Goal: Task Accomplishment & Management: Complete application form

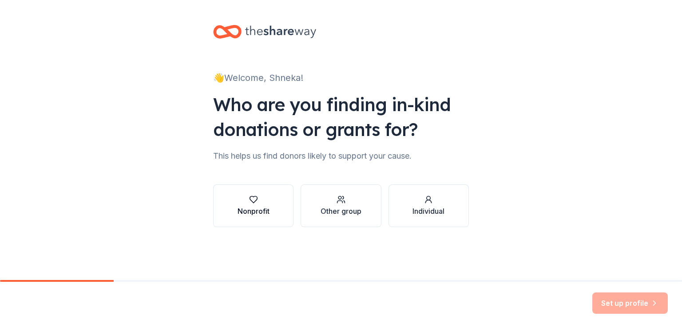
click at [259, 204] on div "Nonprofit" at bounding box center [254, 205] width 32 height 21
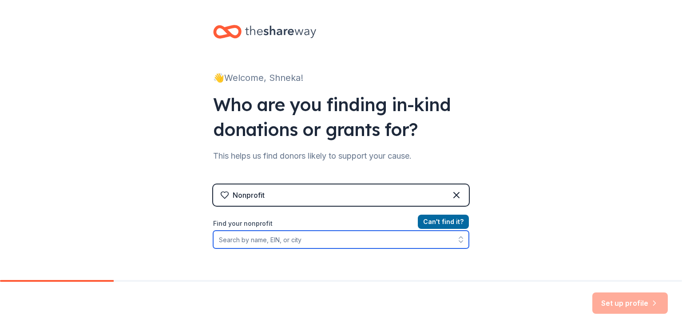
click at [290, 235] on input "Find your nonprofit" at bounding box center [341, 240] width 256 height 18
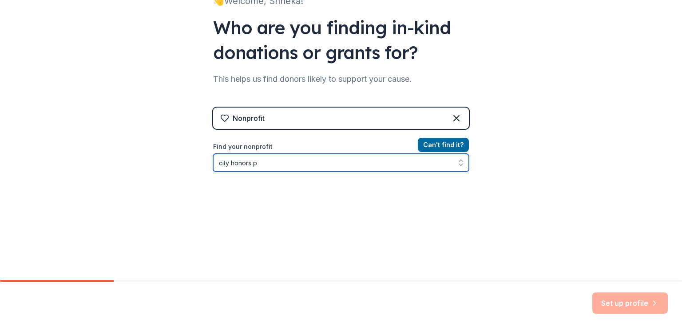
type input "city honors"
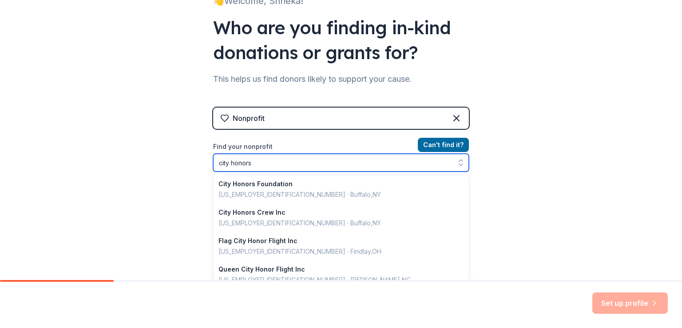
scroll to position [627, 0]
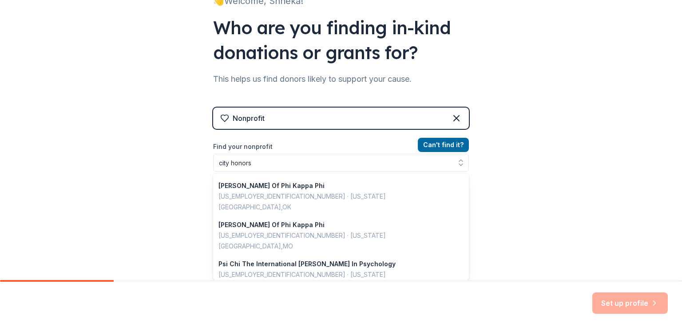
click at [306, 125] on div "Nonprofit Can ' t find it? Find your nonprofit city honors City Honors Foundati…" at bounding box center [341, 184] width 256 height 153
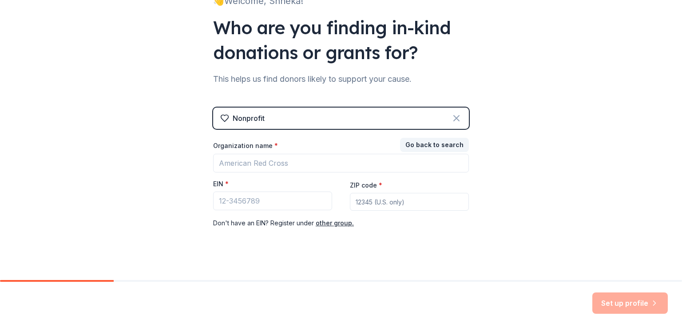
click at [455, 119] on icon at bounding box center [456, 118] width 11 height 11
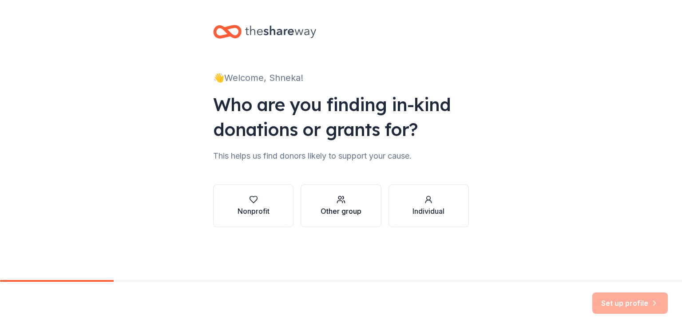
click at [338, 206] on div "Other group" at bounding box center [341, 211] width 41 height 11
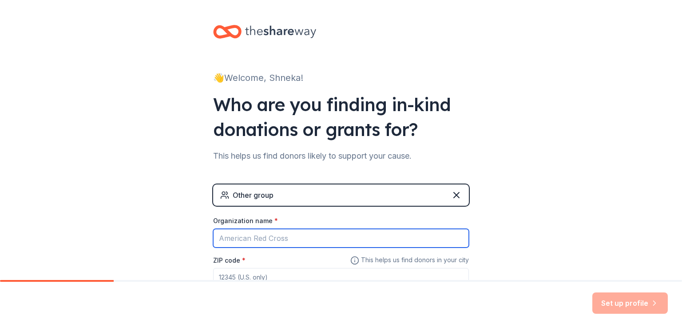
click at [304, 237] on input "Organization name *" at bounding box center [341, 238] width 256 height 19
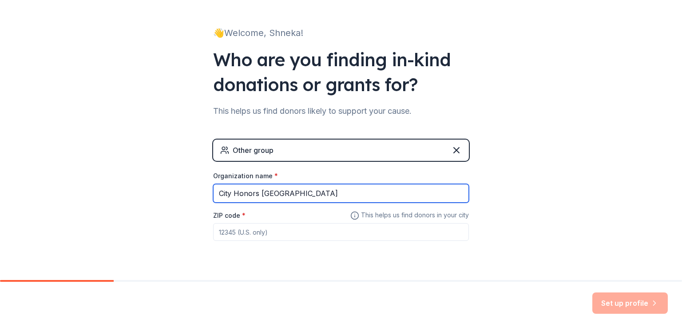
scroll to position [66, 0]
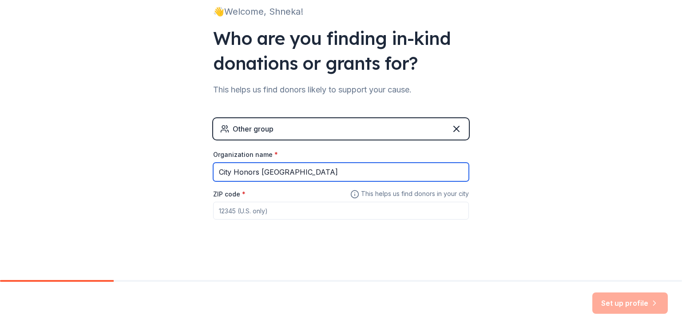
type input "City Honors [GEOGRAPHIC_DATA]"
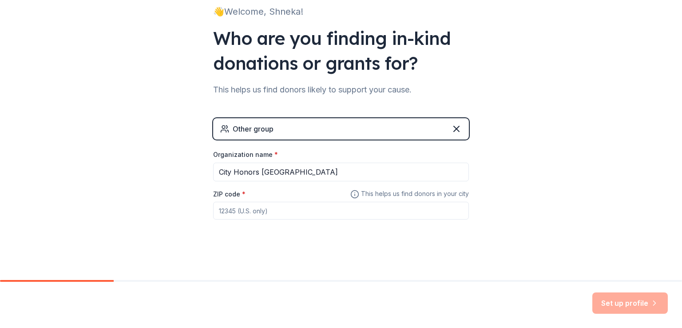
click at [449, 209] on input "ZIP code *" at bounding box center [341, 211] width 256 height 18
type input "90301"
click at [622, 302] on button "Set up profile" at bounding box center [631, 302] width 76 height 21
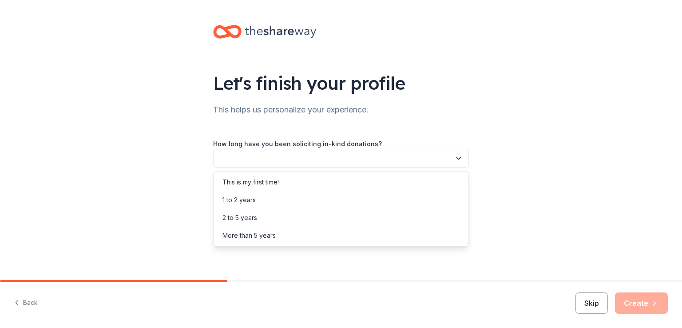
click at [223, 156] on button "button" at bounding box center [341, 158] width 256 height 19
click at [287, 178] on div "This is my first time!" at bounding box center [340, 182] width 251 height 18
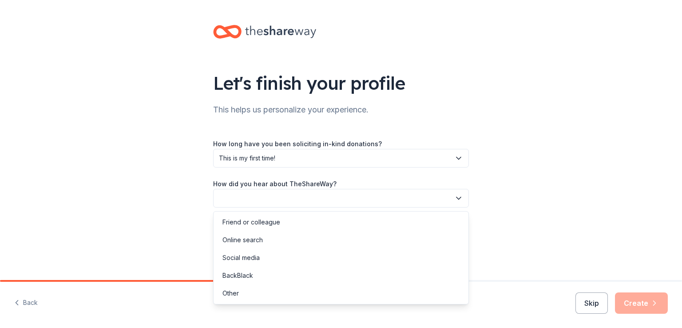
click at [295, 192] on button "button" at bounding box center [341, 198] width 256 height 19
click at [288, 241] on div "Online search" at bounding box center [340, 240] width 251 height 18
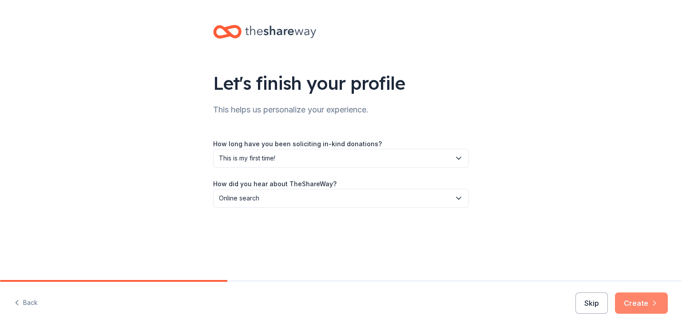
click at [634, 298] on button "Create" at bounding box center [641, 302] width 53 height 21
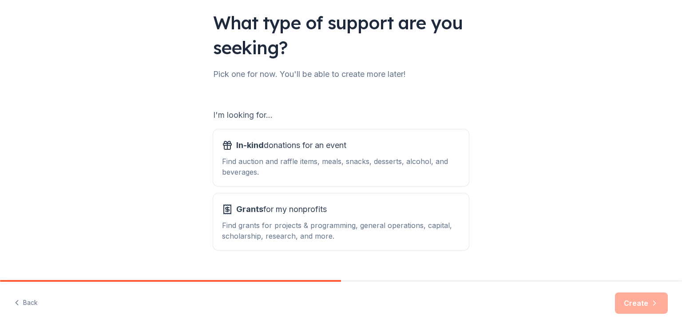
scroll to position [79, 0]
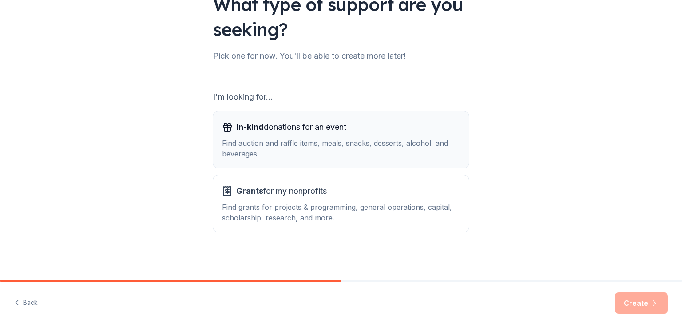
click at [280, 148] on div "Find auction and raffle items, meals, snacks, desserts, alcohol, and beverages." at bounding box center [341, 148] width 238 height 21
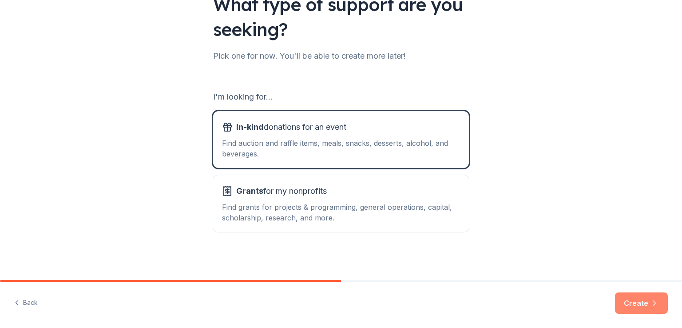
click at [634, 297] on button "Create" at bounding box center [641, 302] width 53 height 21
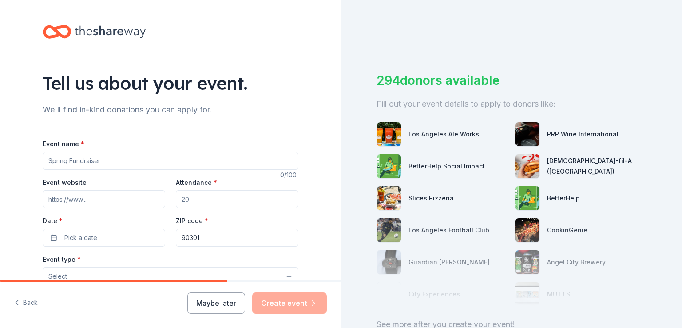
click at [216, 159] on input "Event name *" at bounding box center [171, 161] width 256 height 18
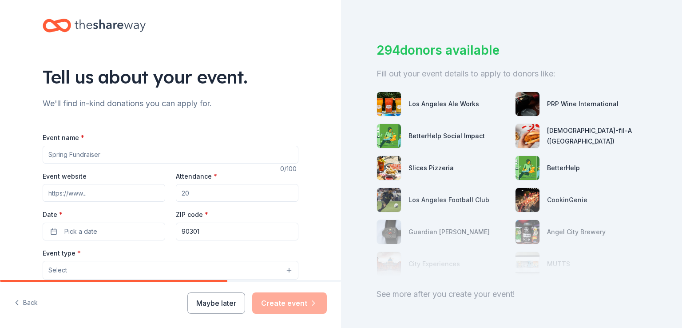
scroll to position [20, 0]
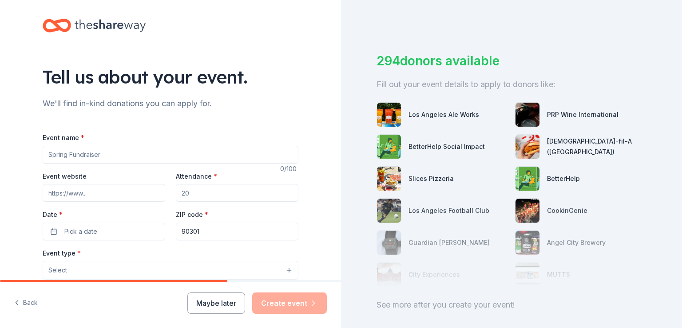
click at [203, 148] on input "Event name *" at bounding box center [171, 155] width 256 height 18
type input "Trunk Or Treat event"
drag, startPoint x: 117, startPoint y: 153, endPoint x: 10, endPoint y: 149, distance: 107.1
click at [9, 149] on div "Tell us about your event. We'll find in-kind donations you can apply for. Event…" at bounding box center [170, 289] width 341 height 591
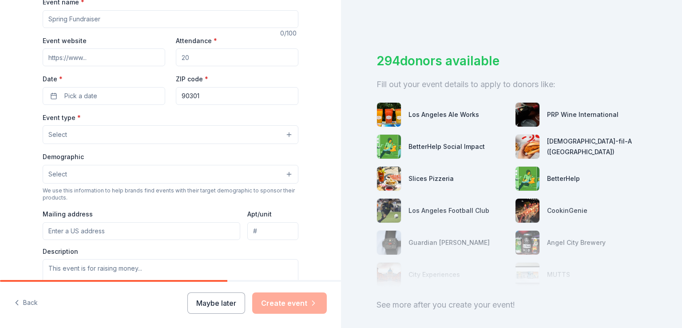
scroll to position [139, 0]
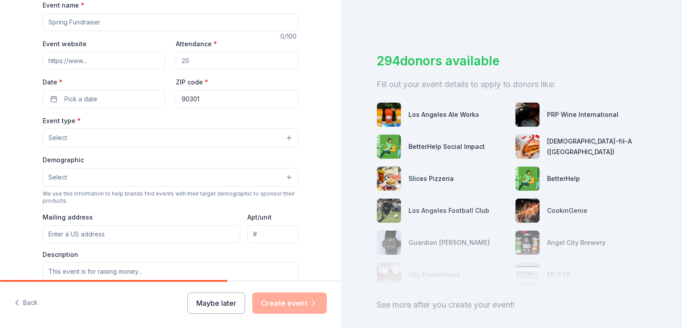
click at [279, 175] on button "Select" at bounding box center [171, 177] width 256 height 19
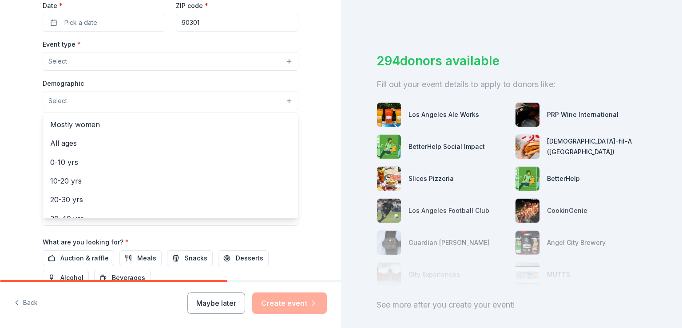
scroll to position [47, 0]
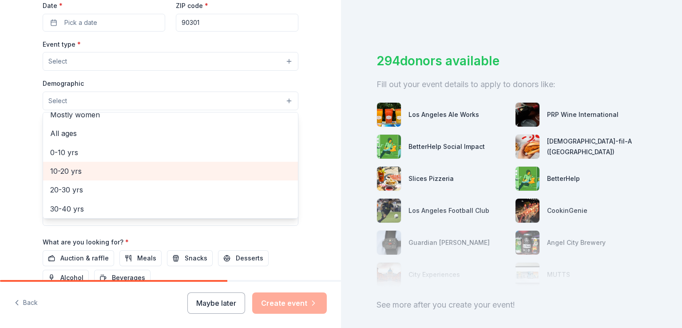
click at [72, 172] on span "10-20 yrs" at bounding box center [170, 171] width 241 height 12
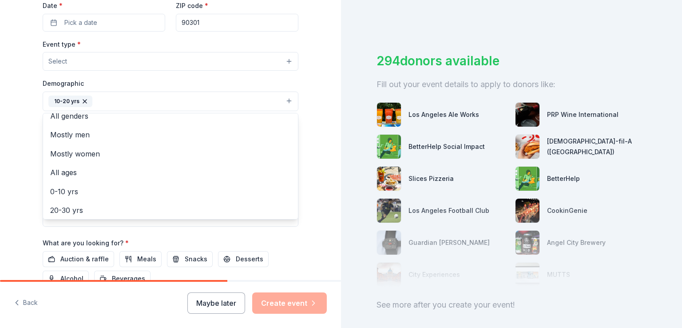
scroll to position [0, 0]
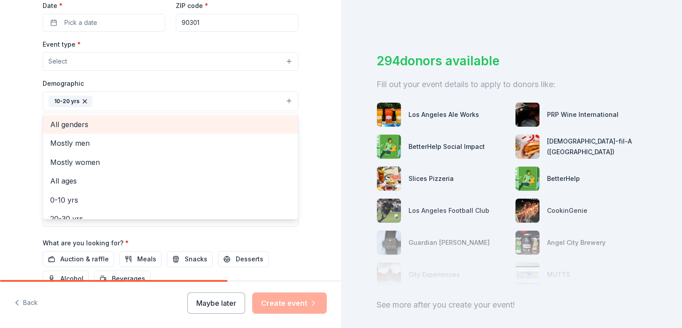
click at [177, 125] on span "All genders" at bounding box center [170, 125] width 241 height 12
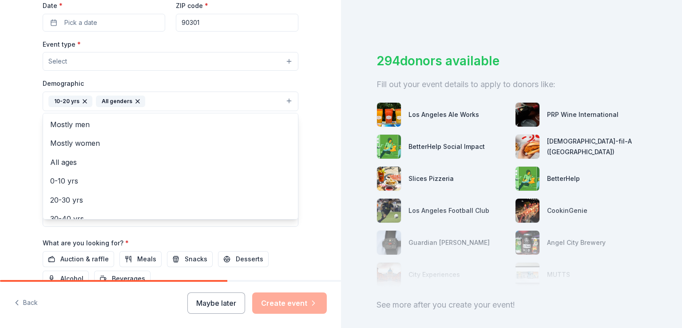
click at [164, 66] on div "Event type * Select Demographic 10-20 yrs All genders Mostly men Mostly women A…" at bounding box center [171, 133] width 256 height 188
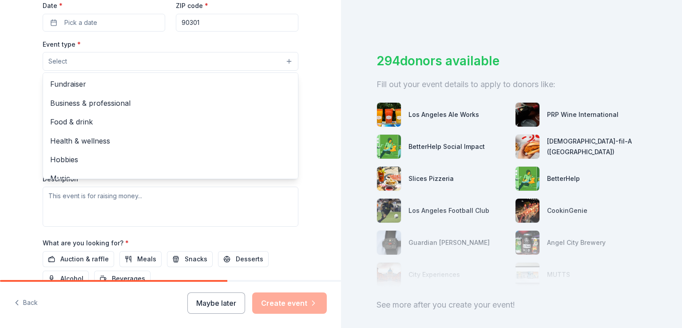
click at [270, 64] on button "Select" at bounding box center [171, 61] width 256 height 19
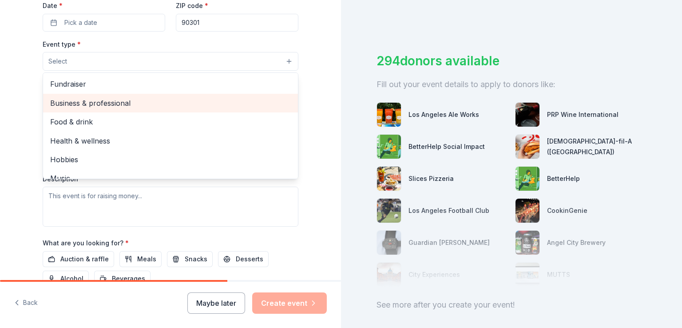
click at [255, 101] on span "Business & professional" at bounding box center [170, 103] width 241 height 12
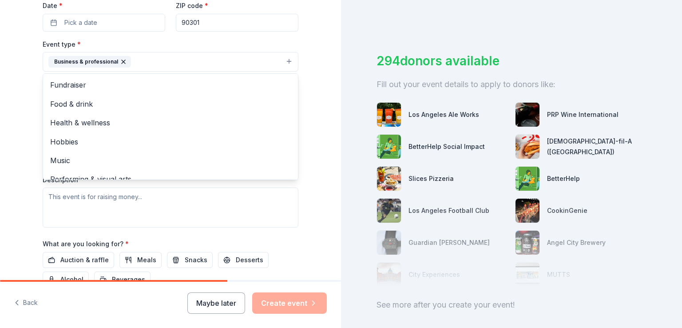
drag, startPoint x: 334, startPoint y: 131, endPoint x: 335, endPoint y: 105, distance: 25.8
click at [335, 105] on div "Tell us about your event. We'll find in-kind donations you can apply for. Event…" at bounding box center [170, 140] width 341 height 280
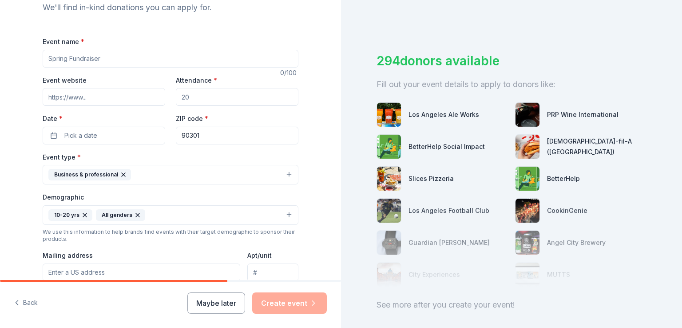
scroll to position [103, 0]
click at [286, 173] on button "Business & professional" at bounding box center [171, 174] width 256 height 20
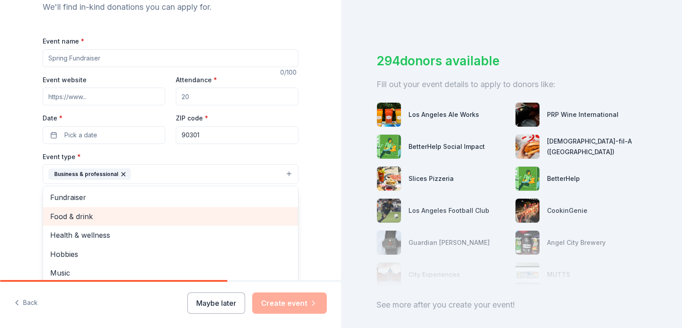
click at [208, 211] on span "Food & drink" at bounding box center [170, 217] width 241 height 12
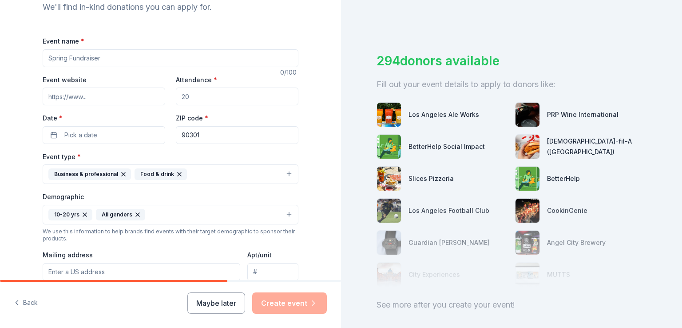
click at [240, 175] on button "Business & professional Food & drink" at bounding box center [171, 174] width 256 height 20
click at [287, 175] on button "Business & professional Food & drink" at bounding box center [171, 174] width 256 height 20
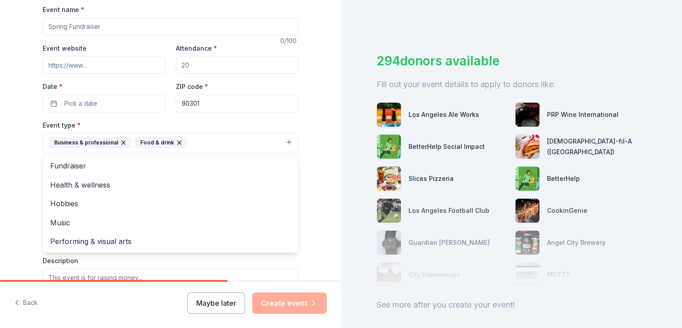
scroll to position [143, 0]
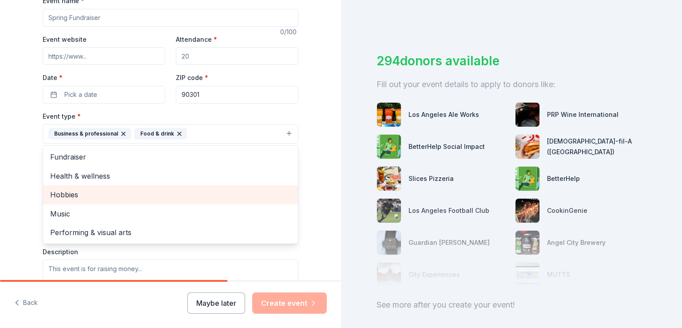
click at [231, 193] on span "Hobbies" at bounding box center [170, 195] width 241 height 12
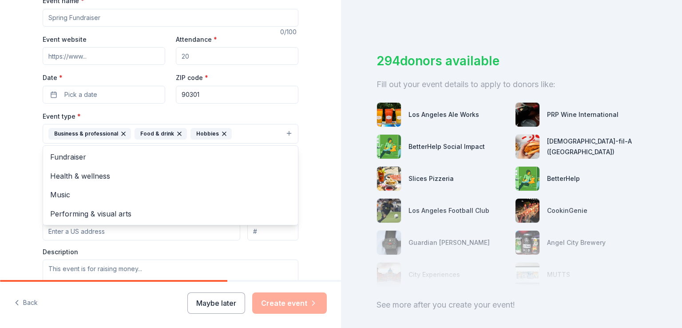
click at [121, 96] on div "Event name * 0 /100 Event website Attendance * Date * Pick a date ZIP code * 90…" at bounding box center [171, 201] width 256 height 412
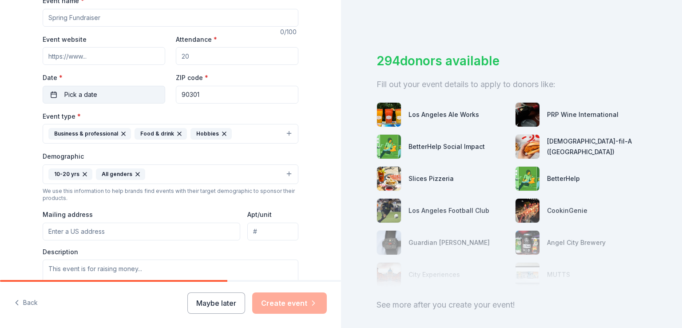
click at [121, 96] on button "Pick a date" at bounding box center [104, 95] width 123 height 18
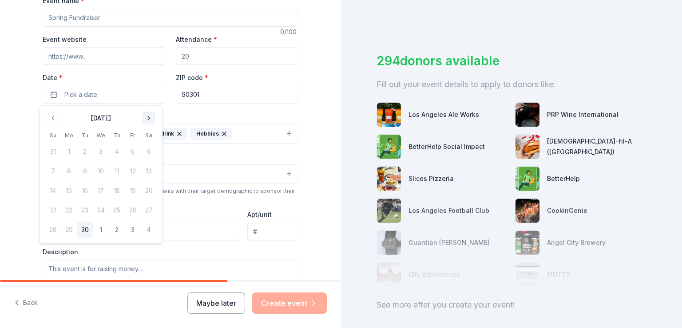
click at [148, 114] on button "Go to next month" at bounding box center [149, 118] width 12 height 12
click at [96, 191] on button "15" at bounding box center [101, 191] width 16 height 16
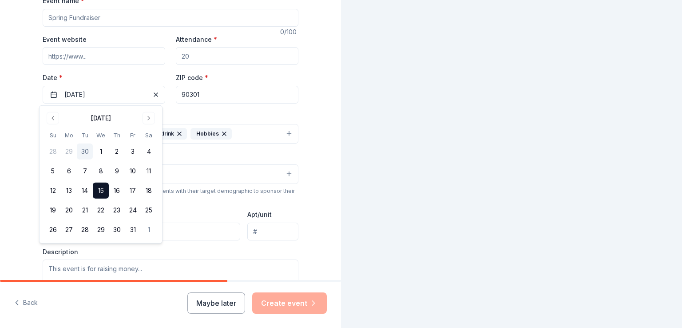
scroll to position [0, 0]
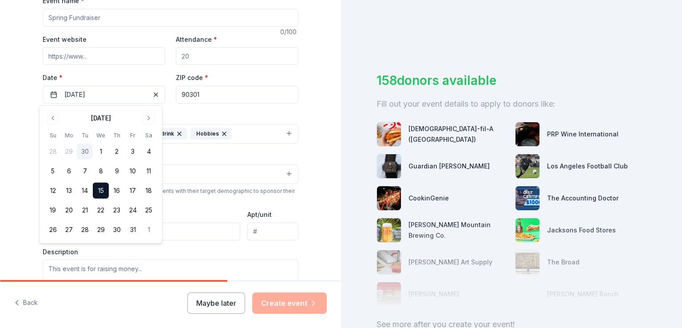
click at [219, 199] on div "We use this information to help brands find events with their target demographi…" at bounding box center [171, 194] width 256 height 14
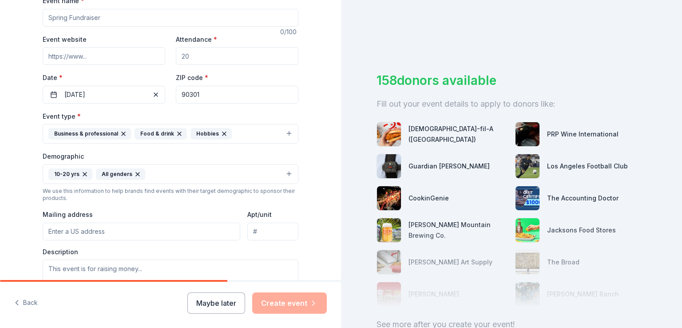
click at [137, 52] on input "Event website" at bounding box center [104, 56] width 123 height 18
paste input "https://cityhonors.inglewoodusd.com/"
type input "https://cityhonors.inglewoodusd.com/"
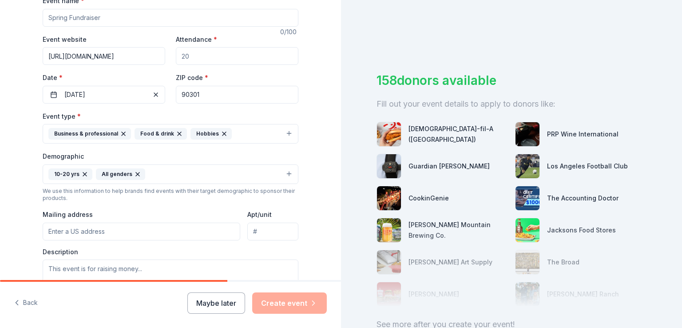
drag, startPoint x: 201, startPoint y: 55, endPoint x: 176, endPoint y: 57, distance: 25.5
click at [176, 57] on input "Attendance *" at bounding box center [237, 56] width 123 height 18
click at [176, 59] on input "Attendance *" at bounding box center [237, 56] width 123 height 18
click at [194, 57] on input "Attendance *" at bounding box center [237, 56] width 123 height 18
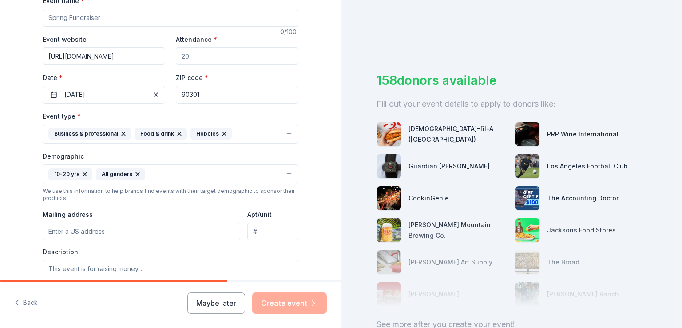
click at [194, 57] on input "Attendance *" at bounding box center [237, 56] width 123 height 18
type input "400"
click at [345, 52] on div "158 donors available Fill out your event details to apply to donors like: Chick…" at bounding box center [511, 164] width 341 height 328
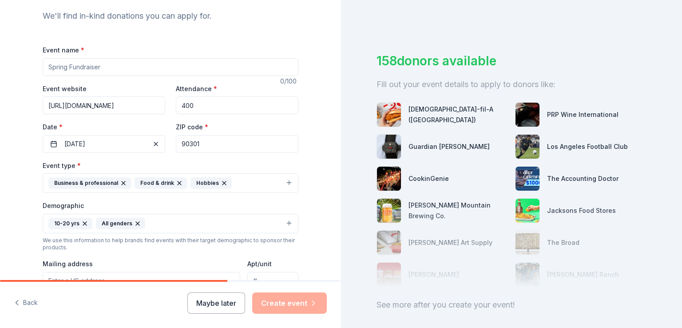
scroll to position [98, 0]
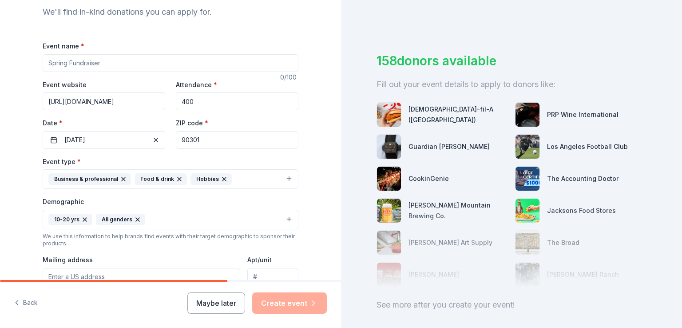
click at [106, 60] on input "Event name *" at bounding box center [171, 63] width 256 height 18
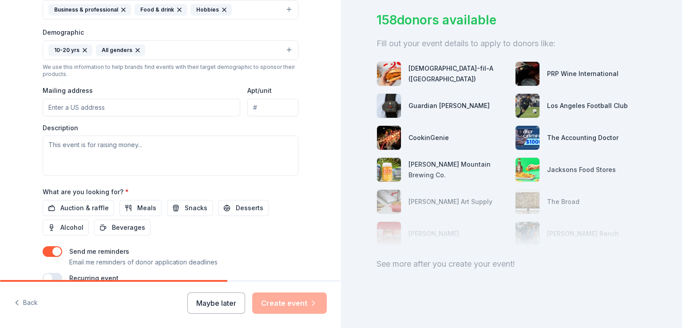
scroll to position [268, 0]
type input "Hispanic Heritage Month"
click at [169, 105] on input "Mailing address" at bounding box center [142, 106] width 198 height 18
type input "120 West Regent Street, Inglewood, CA, 90301"
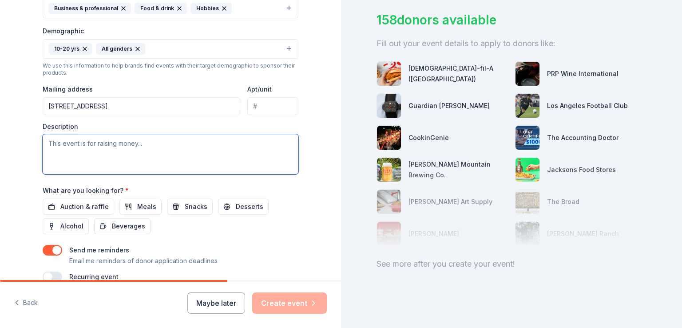
click at [155, 139] on textarea at bounding box center [171, 154] width 256 height 40
paste textarea "City Honors High School will host a Hispanic Heritage Month Paint Party to cele…"
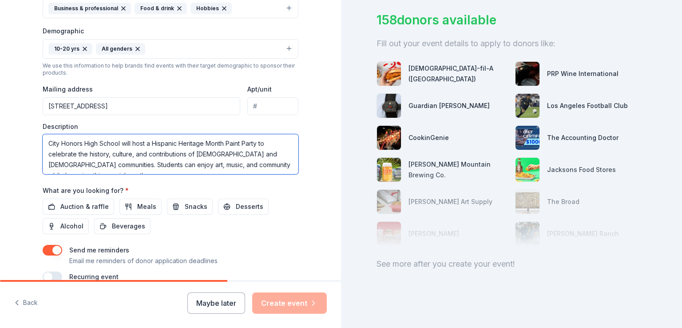
scroll to position [5, 0]
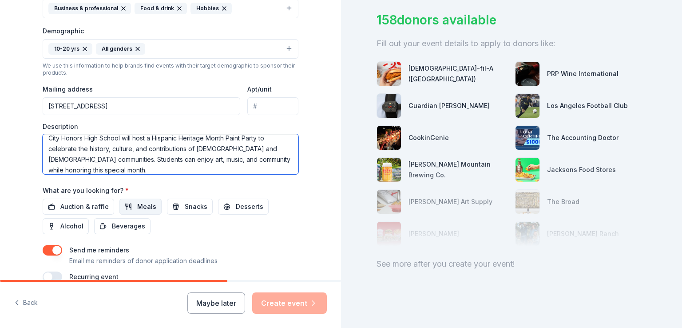
type textarea "City Honors High School will host a Hispanic Heritage Month Paint Party to cele…"
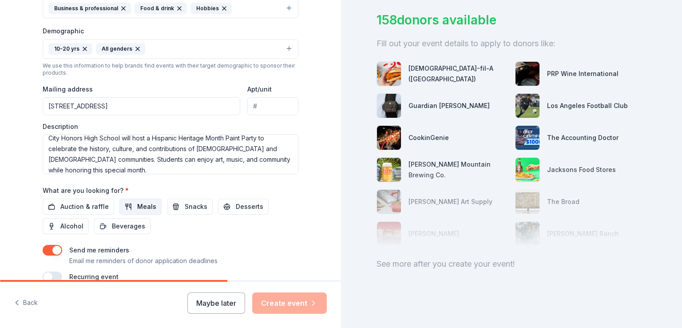
click at [151, 203] on button "Meals" at bounding box center [140, 207] width 42 height 16
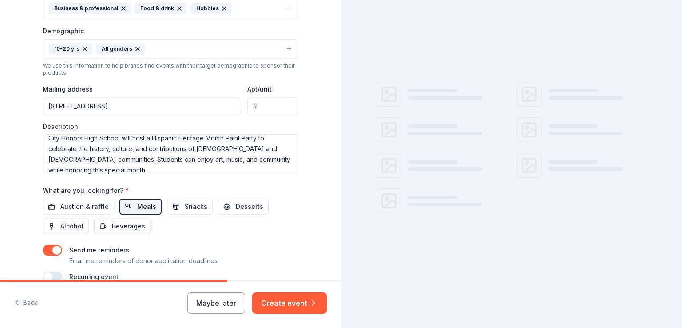
scroll to position [0, 0]
click at [187, 203] on span "Snacks" at bounding box center [196, 206] width 23 height 11
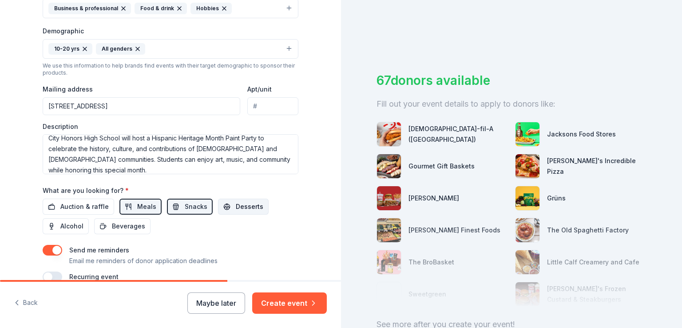
click at [223, 204] on button "Desserts" at bounding box center [243, 207] width 51 height 16
click at [121, 223] on span "Beverages" at bounding box center [128, 226] width 33 height 11
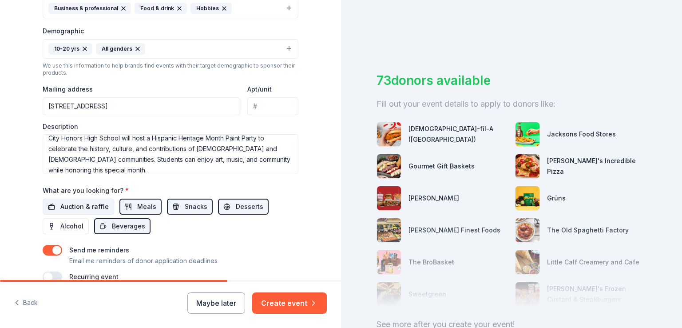
click at [101, 209] on span "Auction & raffle" at bounding box center [84, 206] width 48 height 11
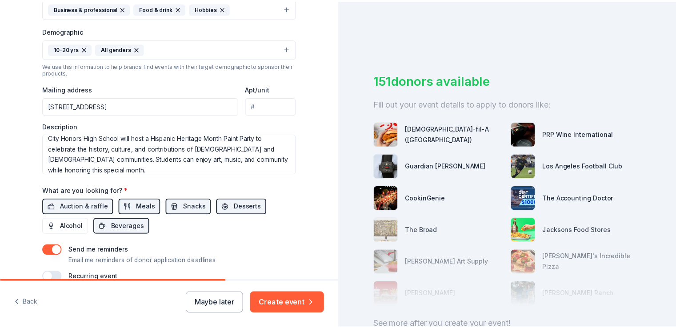
scroll to position [313, 0]
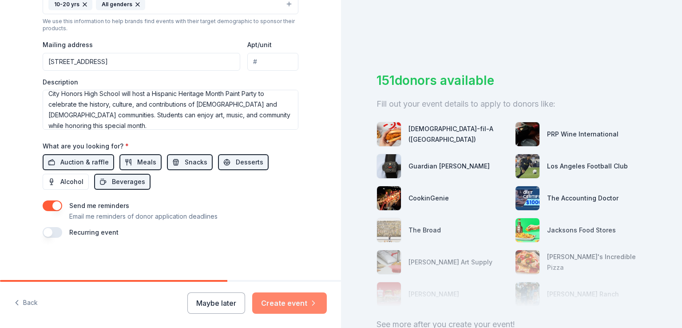
click at [287, 302] on button "Create event" at bounding box center [289, 302] width 75 height 21
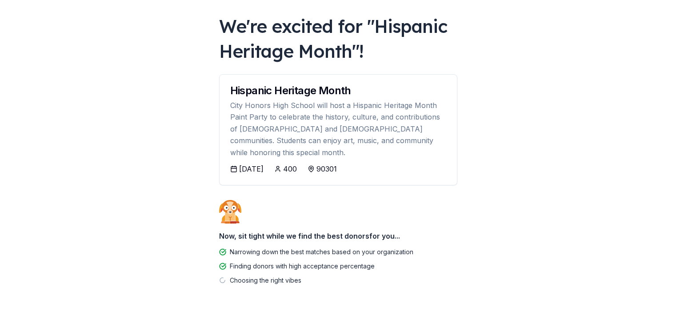
scroll to position [48, 0]
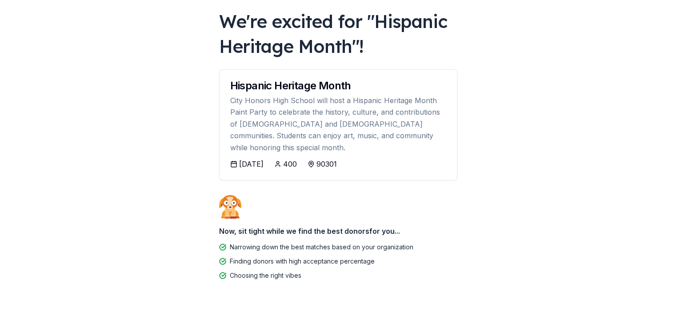
click at [253, 159] on div "10/14/2025" at bounding box center [251, 164] width 24 height 11
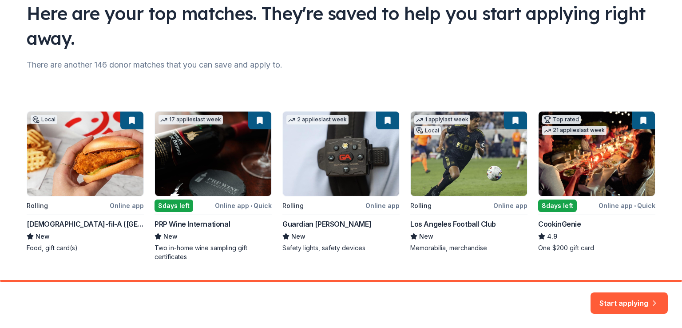
scroll to position [65, 0]
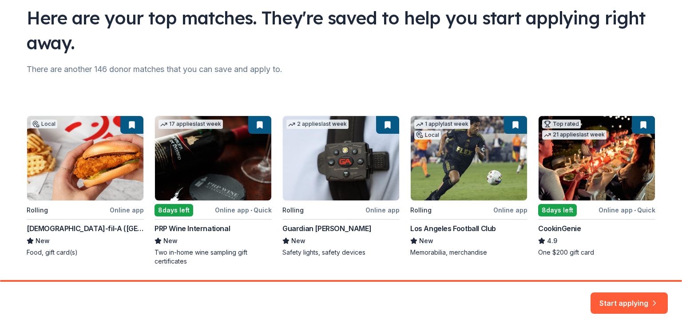
click at [88, 167] on div "Local Rolling Online app Chick-fil-A (Los Angeles) New Food, gift card(s) 17 ap…" at bounding box center [341, 190] width 629 height 150
click at [126, 204] on div "Local Rolling Online app Chick-fil-A (Los Angeles) New Food, gift card(s) 17 ap…" at bounding box center [341, 190] width 629 height 150
click at [116, 161] on div "Local Rolling Online app Chick-fil-A (Los Angeles) New Food, gift card(s) 17 ap…" at bounding box center [341, 190] width 629 height 150
click at [73, 203] on div "Local Rolling Online app Chick-fil-A (Los Angeles) New Food, gift card(s) 17 ap…" at bounding box center [341, 190] width 629 height 150
click at [86, 192] on div "Local Rolling Online app Chick-fil-A (Los Angeles) New Food, gift card(s) 17 ap…" at bounding box center [341, 190] width 629 height 150
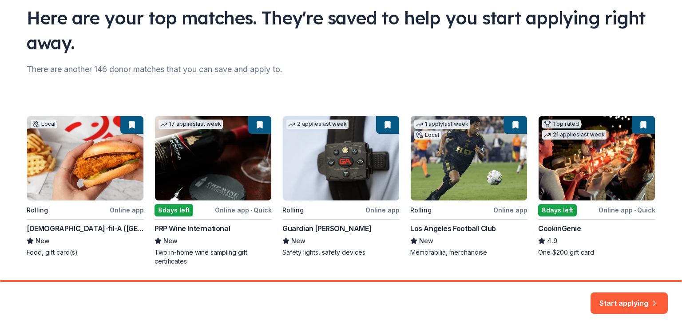
click at [88, 195] on div "Local Rolling Online app Chick-fil-A (Los Angeles) New Food, gift card(s) 17 ap…" at bounding box center [341, 190] width 629 height 150
click at [621, 296] on button "Start applying" at bounding box center [629, 297] width 77 height 21
click at [623, 299] on div "Start applying" at bounding box center [629, 302] width 77 height 21
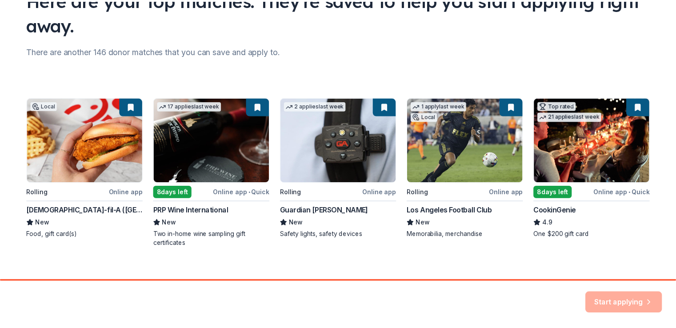
scroll to position [85, 0]
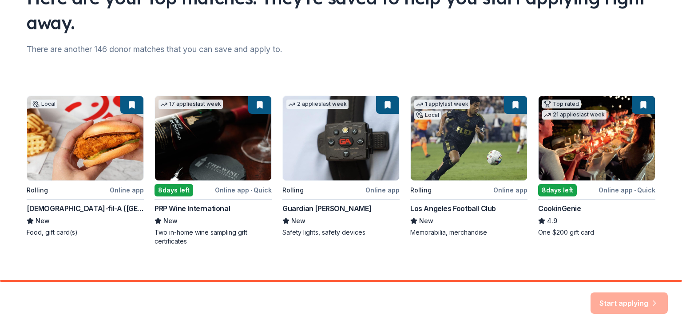
click at [127, 127] on div "Local Rolling Online app Chick-fil-A (Los Angeles) New Food, gift card(s) 17 ap…" at bounding box center [341, 171] width 629 height 150
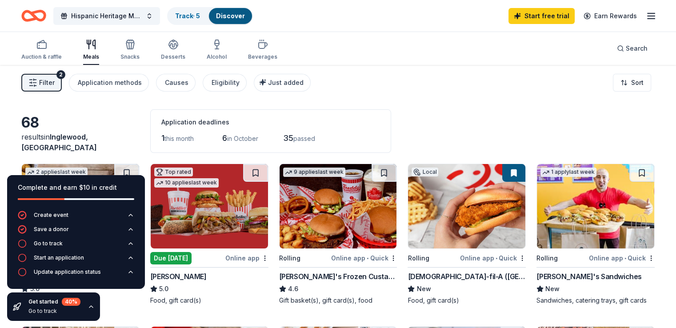
click at [113, 164] on img at bounding box center [80, 206] width 117 height 84
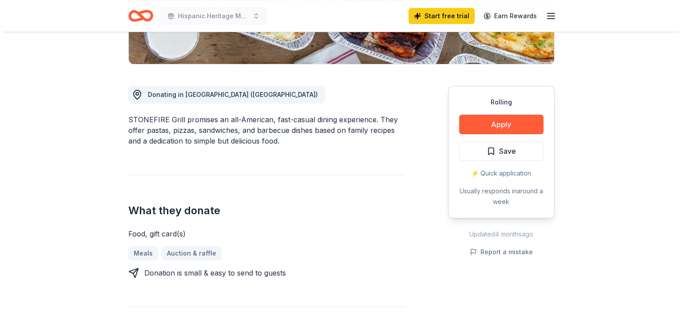
scroll to position [203, 0]
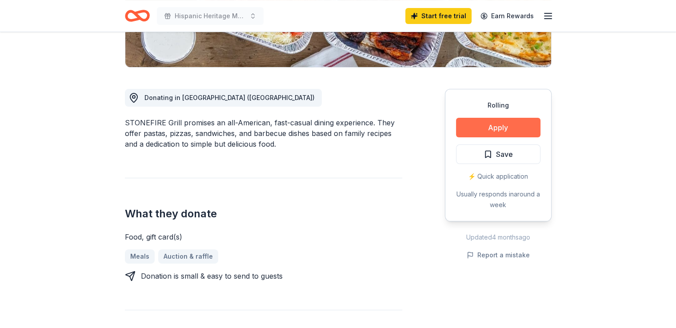
click at [487, 123] on button "Apply" at bounding box center [498, 128] width 84 height 20
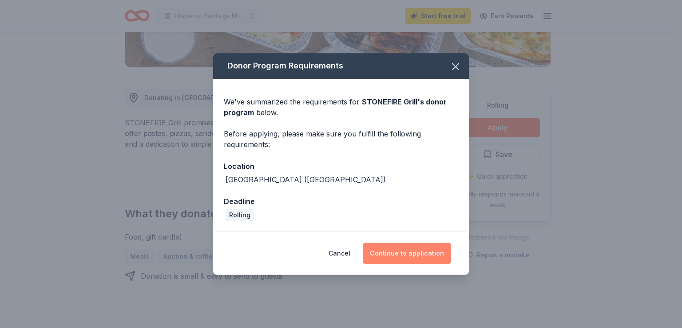
click at [406, 248] on button "Continue to application" at bounding box center [407, 253] width 88 height 21
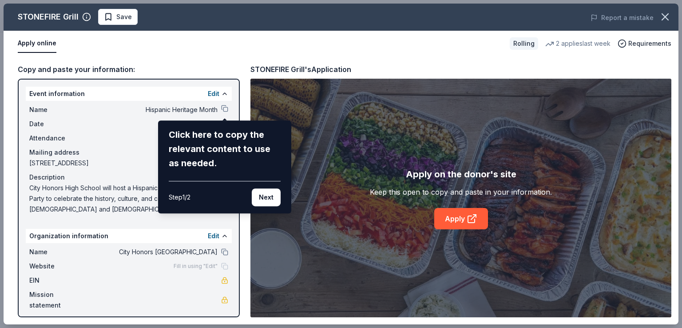
click at [453, 222] on div "STONEFIRE Grill Save Report a mistake Apply online Rolling 2 applies last week …" at bounding box center [341, 164] width 675 height 321
click at [274, 197] on button "Next" at bounding box center [266, 197] width 29 height 18
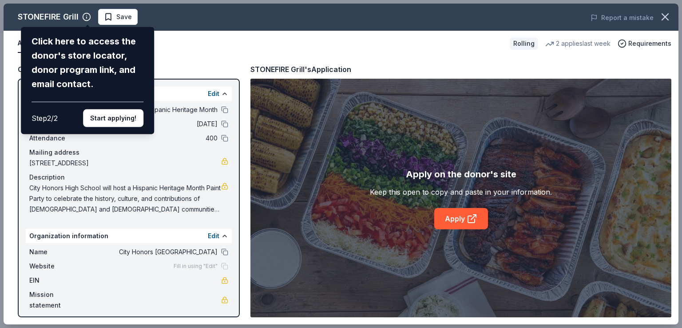
click at [274, 197] on div "STONEFIRE Grill Click here to access the donor's store locator, donor program l…" at bounding box center [341, 164] width 675 height 321
click at [130, 118] on button "Start applying!" at bounding box center [113, 118] width 60 height 18
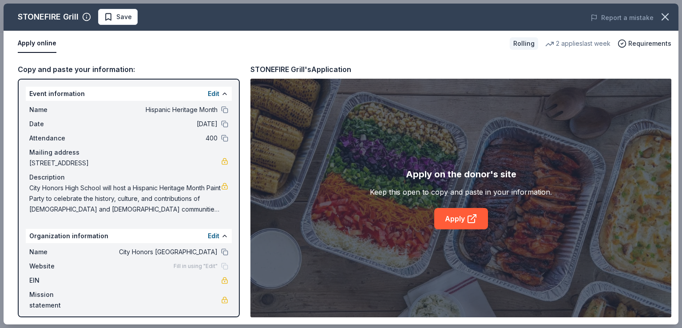
click at [457, 212] on link "Apply" at bounding box center [461, 218] width 54 height 21
